Goal: Use online tool/utility: Utilize a website feature to perform a specific function

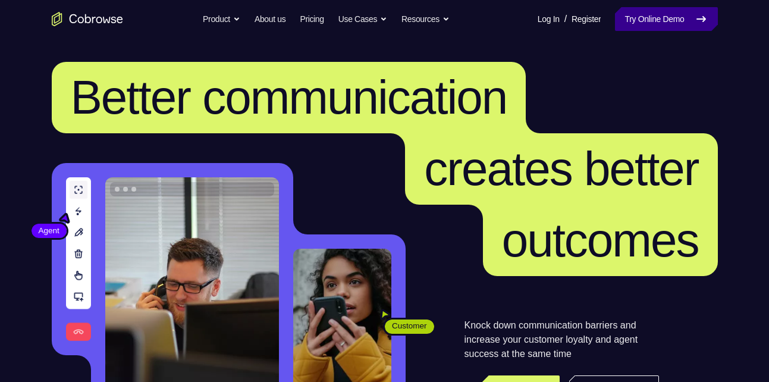
click at [651, 21] on link "Try Online Demo" at bounding box center [666, 19] width 102 height 24
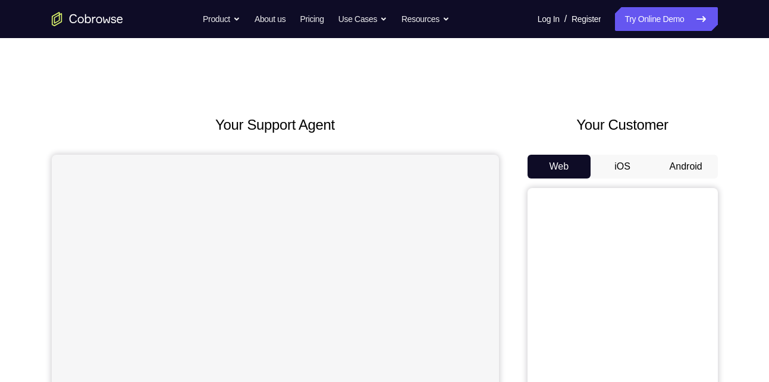
click at [674, 173] on button "Android" at bounding box center [686, 167] width 64 height 24
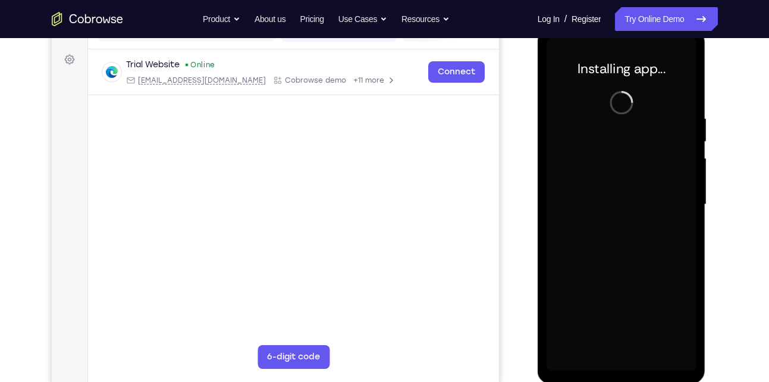
scroll to position [170, 0]
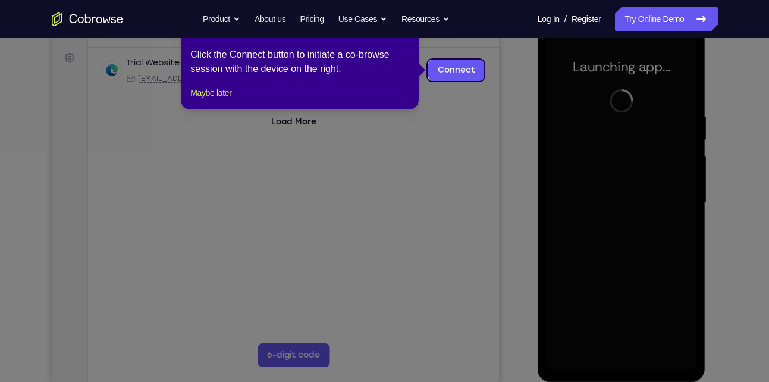
click at [518, 127] on icon at bounding box center [389, 191] width 778 height 382
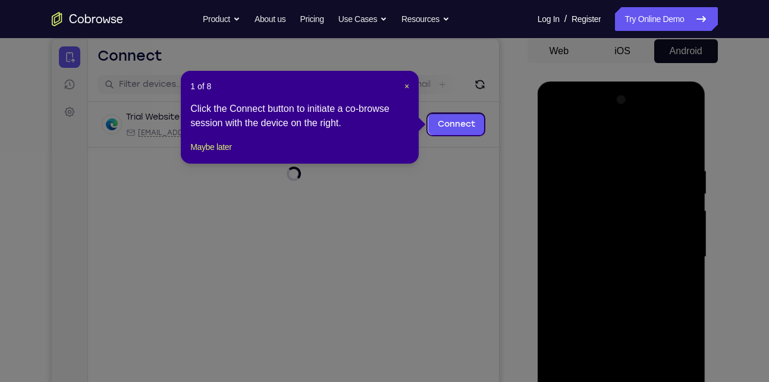
scroll to position [115, 0]
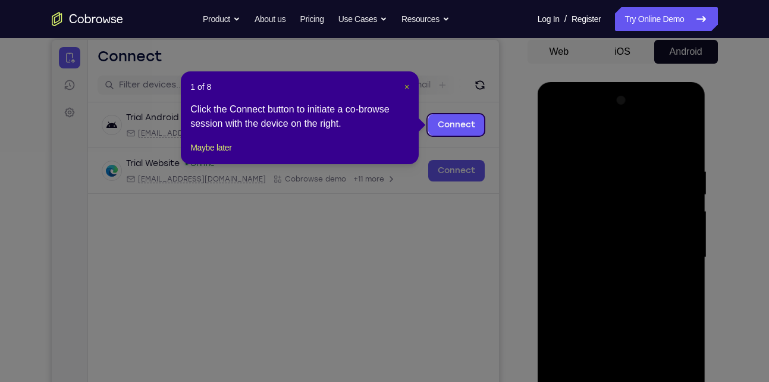
click at [405, 85] on span "×" at bounding box center [407, 87] width 5 height 10
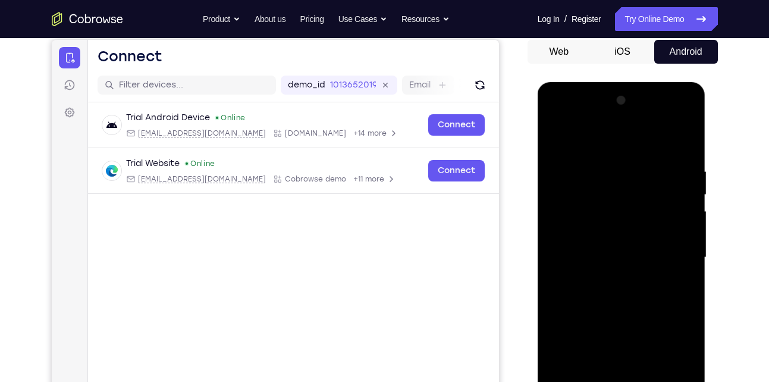
scroll to position [253, 0]
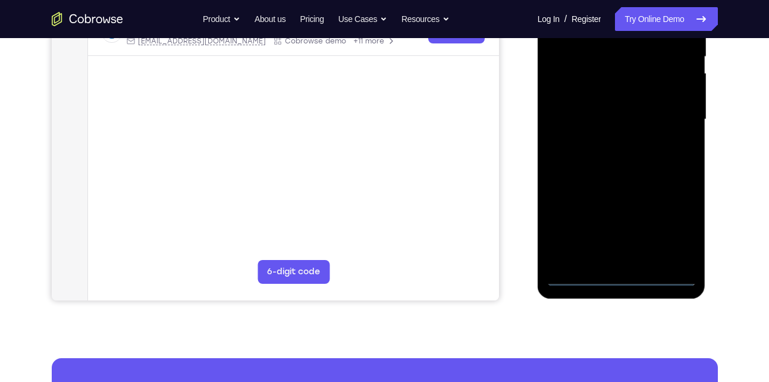
click at [615, 274] on div at bounding box center [622, 119] width 150 height 333
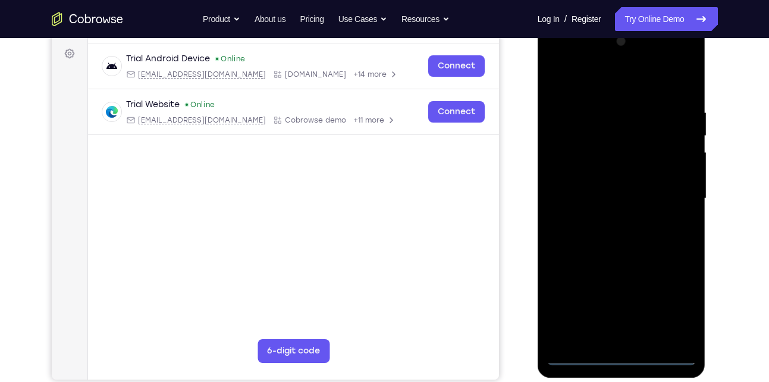
scroll to position [173, 0]
click at [666, 304] on div at bounding box center [622, 199] width 150 height 333
click at [561, 57] on div at bounding box center [622, 199] width 150 height 333
click at [673, 199] on div at bounding box center [622, 199] width 150 height 333
click at [610, 224] on div at bounding box center [622, 199] width 150 height 333
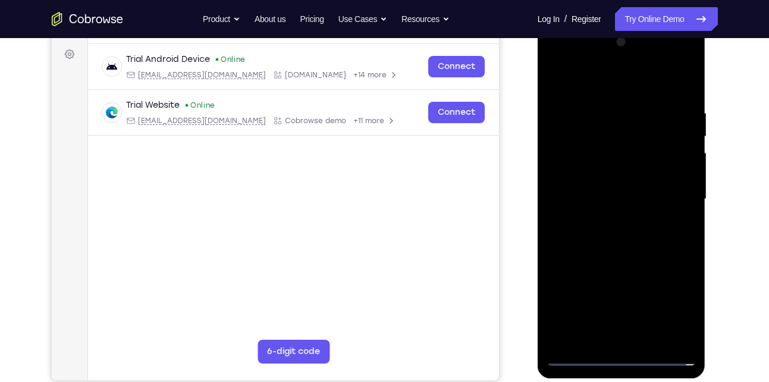
click at [614, 184] on div at bounding box center [622, 199] width 150 height 333
click at [596, 173] on div at bounding box center [622, 199] width 150 height 333
click at [612, 201] on div at bounding box center [622, 199] width 150 height 333
click at [689, 94] on div at bounding box center [622, 199] width 150 height 333
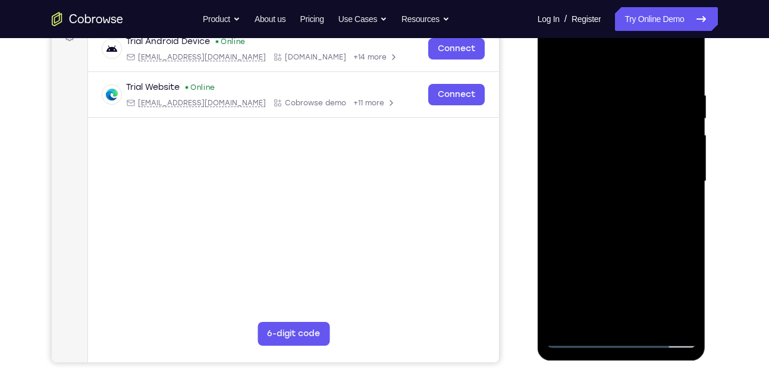
scroll to position [212, 0]
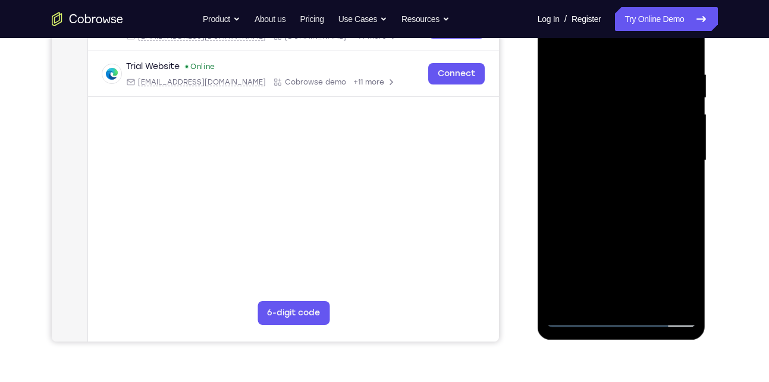
click at [686, 189] on div at bounding box center [622, 160] width 150 height 333
click at [556, 190] on div at bounding box center [622, 160] width 150 height 333
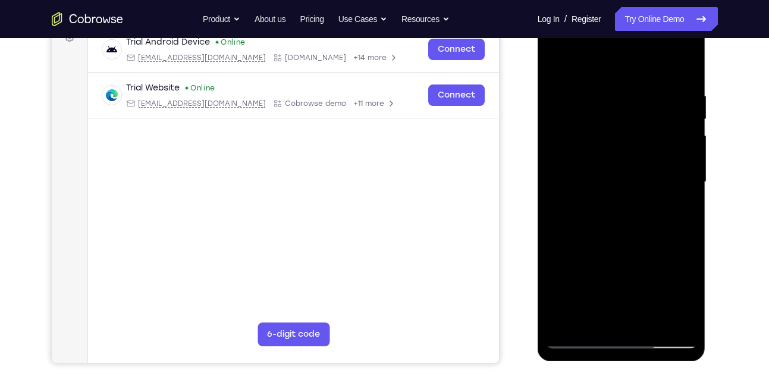
scroll to position [234, 0]
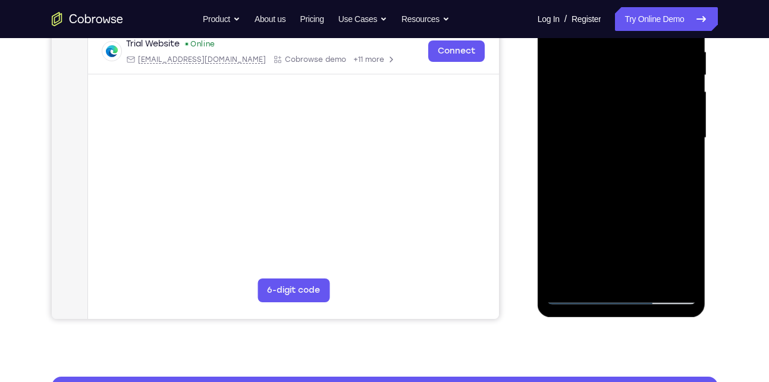
click at [647, 275] on div at bounding box center [622, 137] width 150 height 333
click at [610, 198] on div at bounding box center [622, 137] width 150 height 333
click at [609, 169] on div at bounding box center [622, 137] width 150 height 333
click at [594, 273] on div at bounding box center [622, 137] width 150 height 333
click at [678, 168] on div at bounding box center [622, 137] width 150 height 333
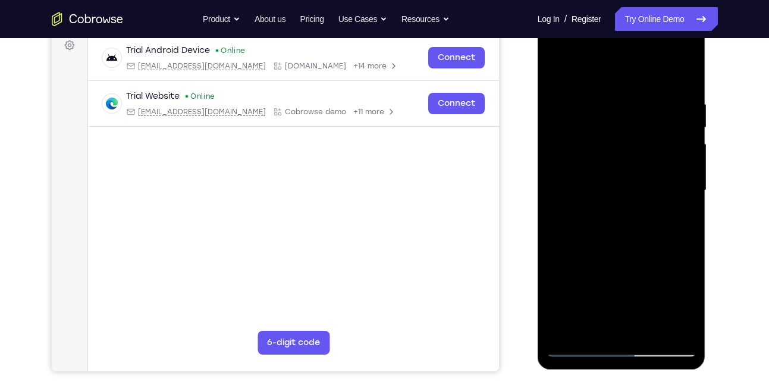
scroll to position [181, 0]
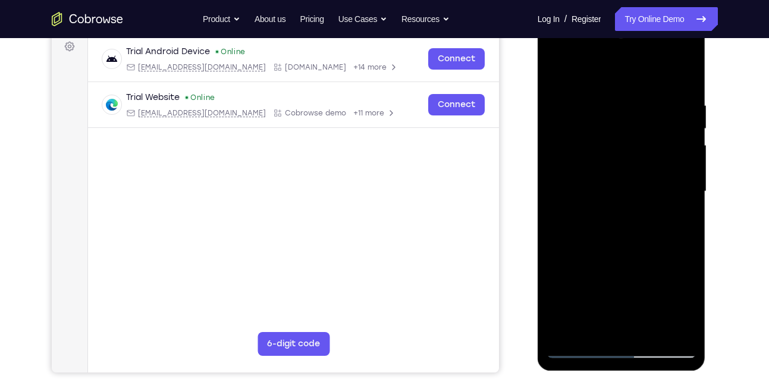
click at [557, 70] on div at bounding box center [622, 191] width 150 height 333
click at [625, 208] on div at bounding box center [622, 191] width 150 height 333
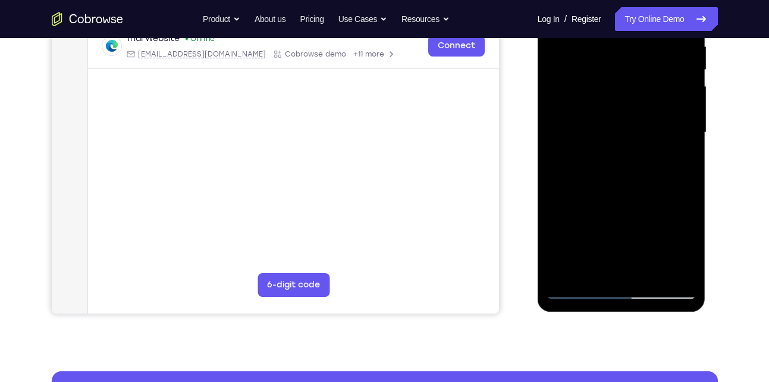
scroll to position [240, 0]
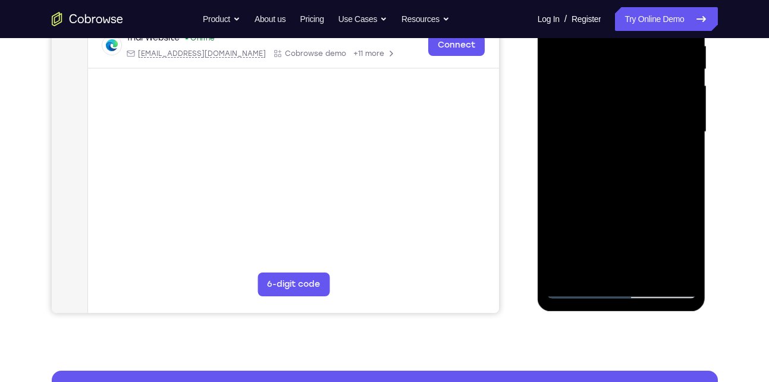
click at [589, 242] on div at bounding box center [622, 131] width 150 height 333
click at [603, 243] on div at bounding box center [622, 131] width 150 height 333
click at [676, 159] on div at bounding box center [622, 131] width 150 height 333
click at [605, 159] on div at bounding box center [622, 131] width 150 height 333
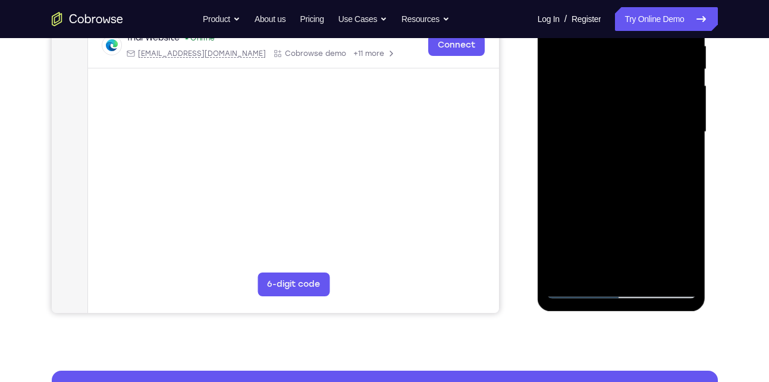
scroll to position [186, 0]
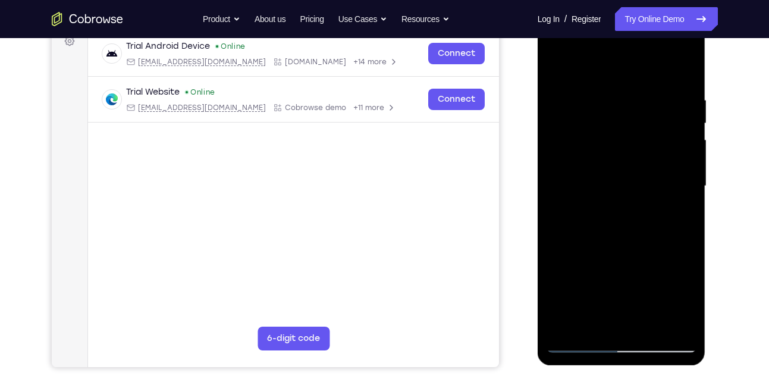
click at [556, 73] on div at bounding box center [622, 186] width 150 height 333
click at [560, 63] on div at bounding box center [622, 186] width 150 height 333
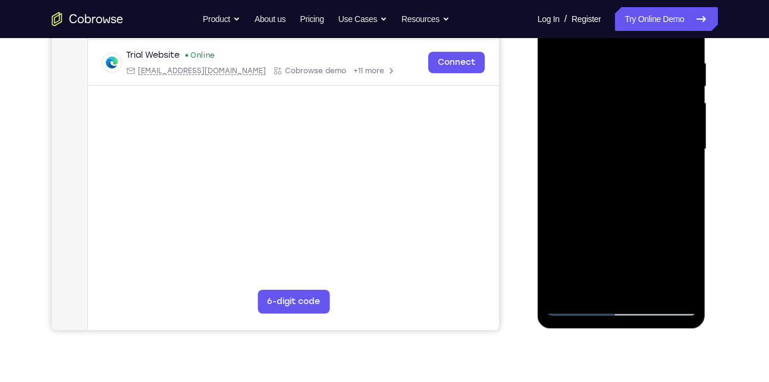
scroll to position [225, 0]
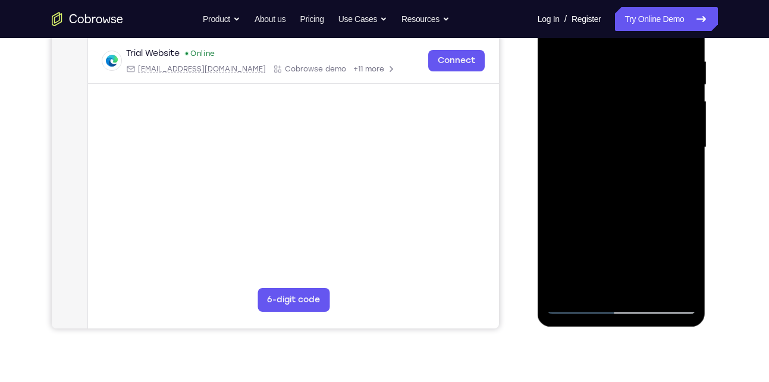
click at [648, 286] on div at bounding box center [622, 147] width 150 height 333
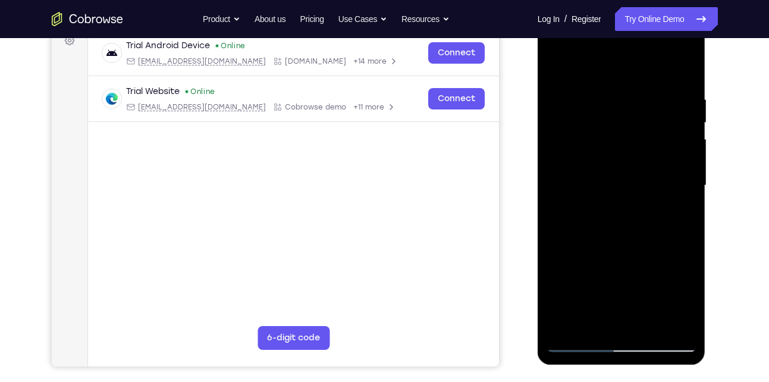
scroll to position [185, 0]
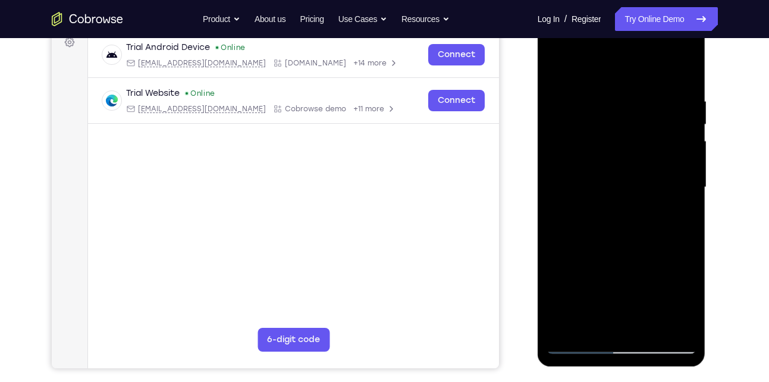
click at [603, 176] on div at bounding box center [622, 187] width 150 height 333
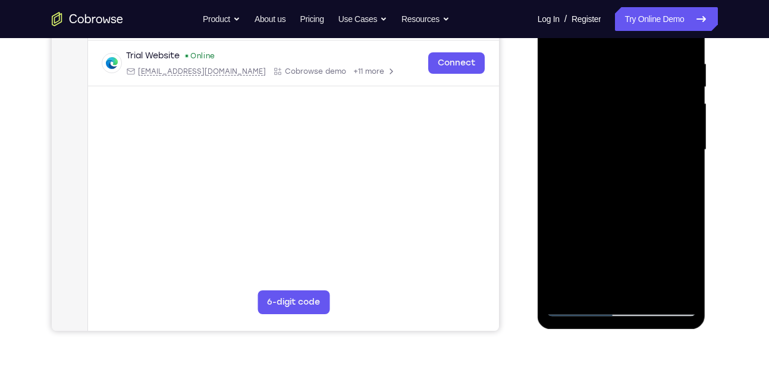
scroll to position [224, 0]
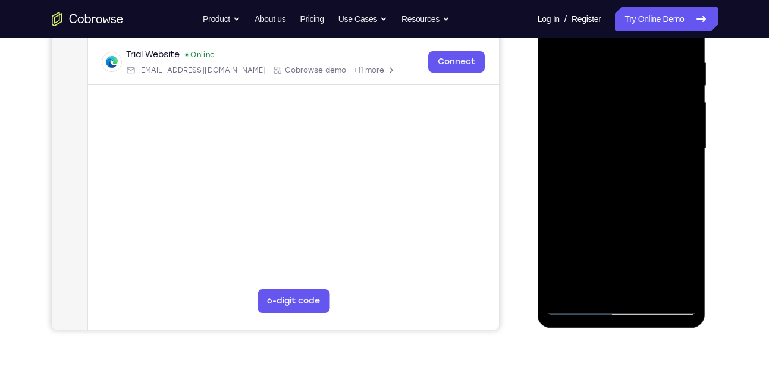
click at [579, 284] on div at bounding box center [622, 148] width 150 height 333
click at [682, 175] on div at bounding box center [622, 148] width 150 height 333
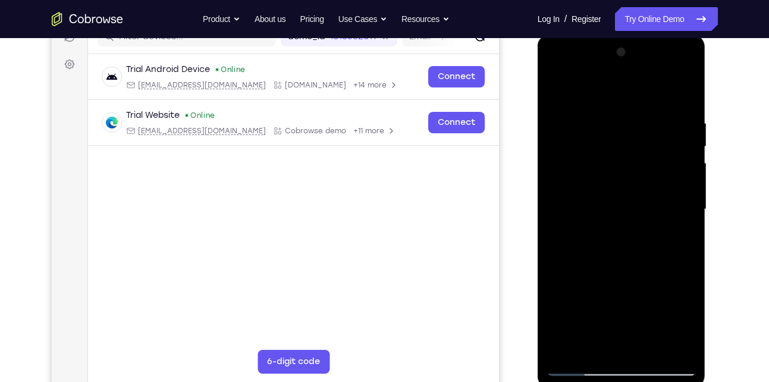
scroll to position [162, 0]
click at [596, 243] on div at bounding box center [622, 209] width 150 height 333
click at [678, 239] on div at bounding box center [622, 209] width 150 height 333
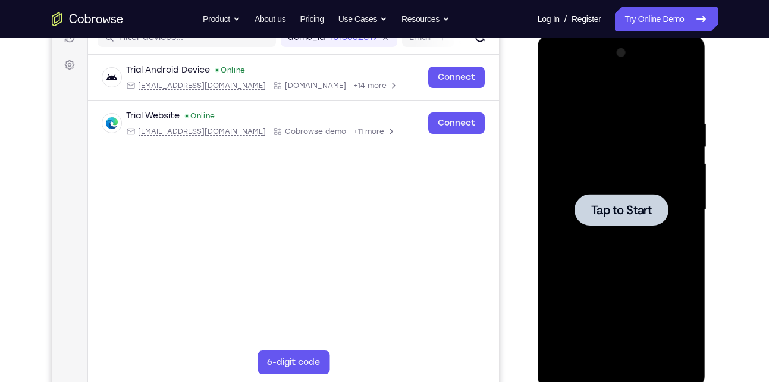
click at [626, 215] on span "Tap to Start" at bounding box center [621, 210] width 61 height 12
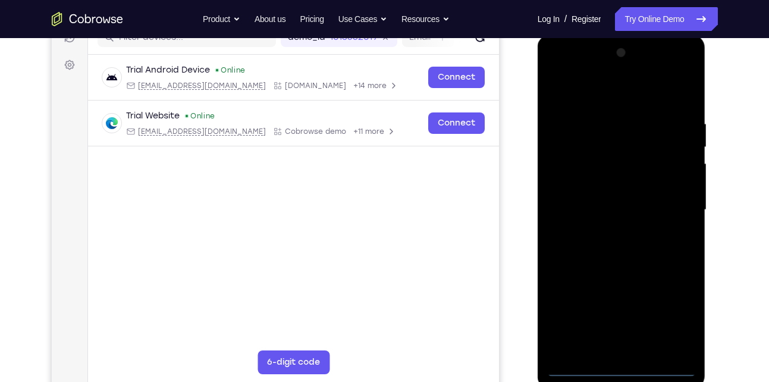
drag, startPoint x: 84, startPoint y: 124, endPoint x: 584, endPoint y: 274, distance: 521.0
click at [499, 274] on html "Skip to main content Connect Sessions Settings Open main menu Connect demo_id 1…" at bounding box center [274, 191] width 447 height 399
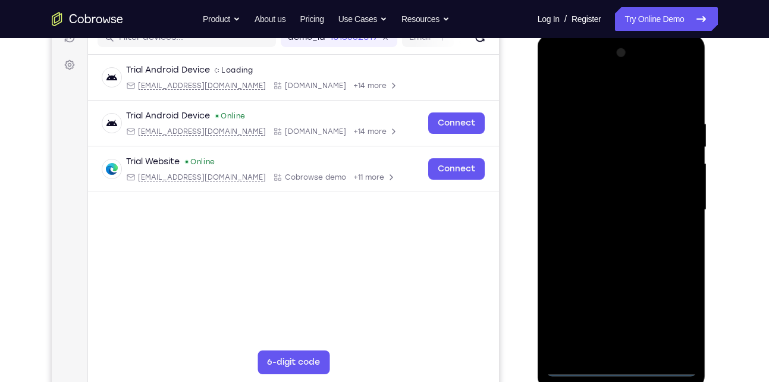
click at [623, 366] on div at bounding box center [622, 209] width 150 height 333
click at [679, 311] on div at bounding box center [622, 209] width 150 height 333
click at [558, 72] on div at bounding box center [622, 209] width 150 height 333
click at [675, 213] on div at bounding box center [622, 209] width 150 height 333
click at [607, 232] on div at bounding box center [622, 209] width 150 height 333
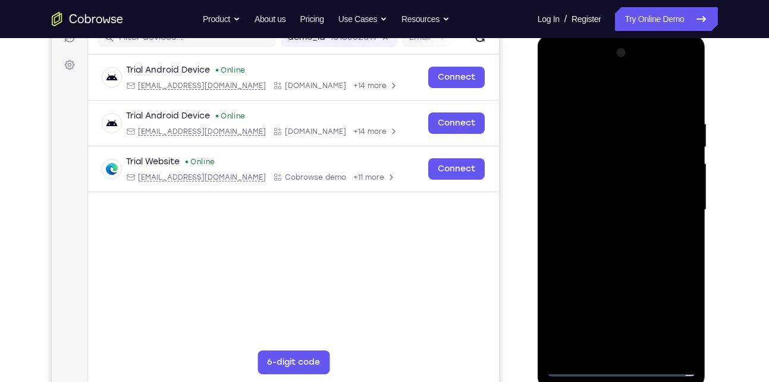
click at [599, 200] on div at bounding box center [622, 209] width 150 height 333
click at [595, 187] on div at bounding box center [622, 209] width 150 height 333
click at [603, 202] on div at bounding box center [622, 209] width 150 height 333
click at [603, 208] on div at bounding box center [622, 209] width 150 height 333
click at [684, 105] on div at bounding box center [622, 209] width 150 height 333
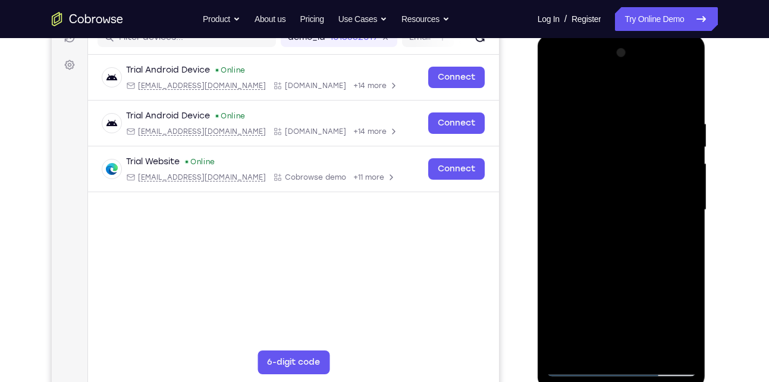
click at [687, 109] on div at bounding box center [622, 209] width 150 height 333
click at [650, 352] on div at bounding box center [622, 209] width 150 height 333
click at [623, 267] on div at bounding box center [622, 209] width 150 height 333
click at [641, 231] on div at bounding box center [622, 209] width 150 height 333
click at [628, 206] on div at bounding box center [622, 209] width 150 height 333
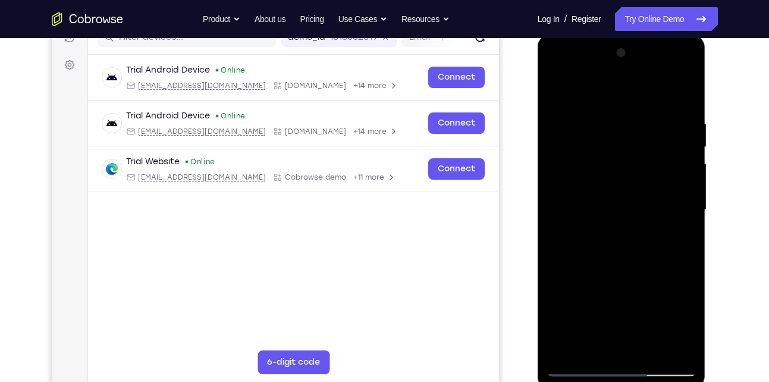
click at [627, 196] on div at bounding box center [622, 209] width 150 height 333
click at [650, 189] on div at bounding box center [622, 209] width 150 height 333
click at [678, 242] on div at bounding box center [622, 209] width 150 height 333
drag, startPoint x: 653, startPoint y: 164, endPoint x: 653, endPoint y: 195, distance: 30.9
click at [653, 195] on div at bounding box center [622, 209] width 150 height 333
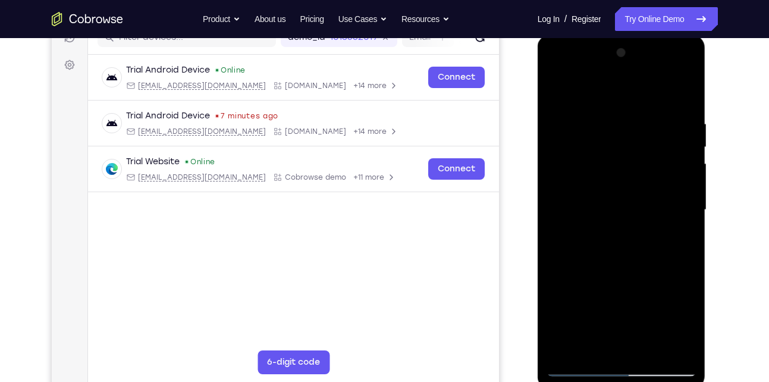
drag, startPoint x: 653, startPoint y: 195, endPoint x: 669, endPoint y: 91, distance: 104.8
click at [669, 91] on div at bounding box center [622, 209] width 150 height 333
click at [598, 240] on div at bounding box center [622, 209] width 150 height 333
click at [676, 239] on div at bounding box center [622, 209] width 150 height 333
click at [617, 200] on div at bounding box center [622, 209] width 150 height 333
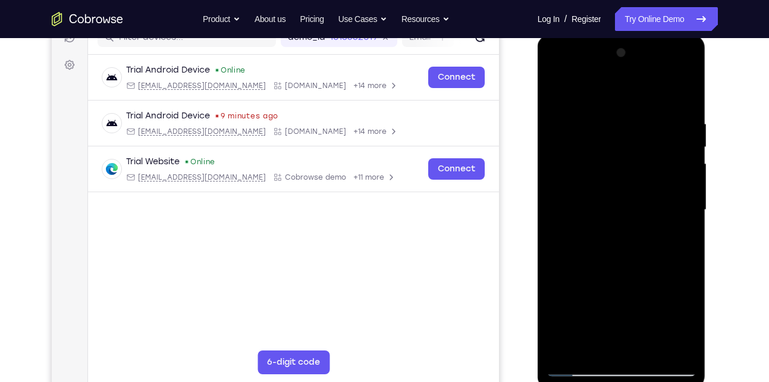
click at [617, 200] on div at bounding box center [622, 209] width 150 height 333
click at [594, 294] on div at bounding box center [622, 209] width 150 height 333
drag, startPoint x: 600, startPoint y: 262, endPoint x: 626, endPoint y: 160, distance: 105.8
click at [626, 160] on div at bounding box center [622, 209] width 150 height 333
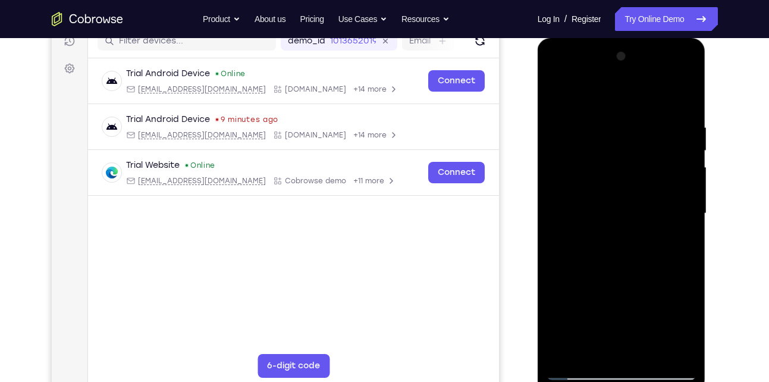
scroll to position [155, 0]
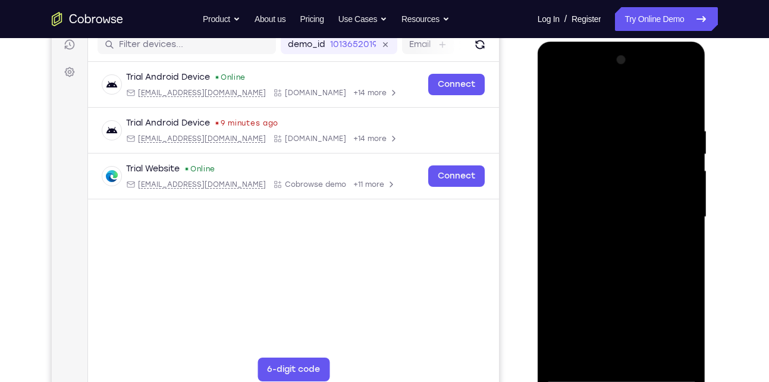
click at [553, 104] on div at bounding box center [622, 217] width 150 height 333
click at [627, 206] on div at bounding box center [622, 217] width 150 height 333
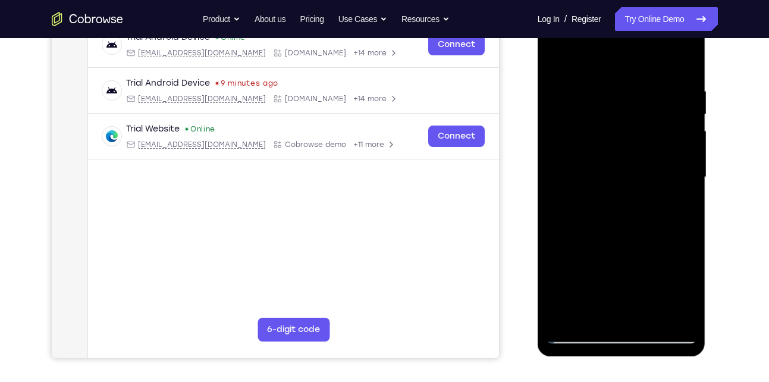
scroll to position [196, 0]
click at [579, 291] on div at bounding box center [622, 176] width 150 height 333
click at [577, 313] on div at bounding box center [622, 176] width 150 height 333
